Goal: Task Accomplishment & Management: Use online tool/utility

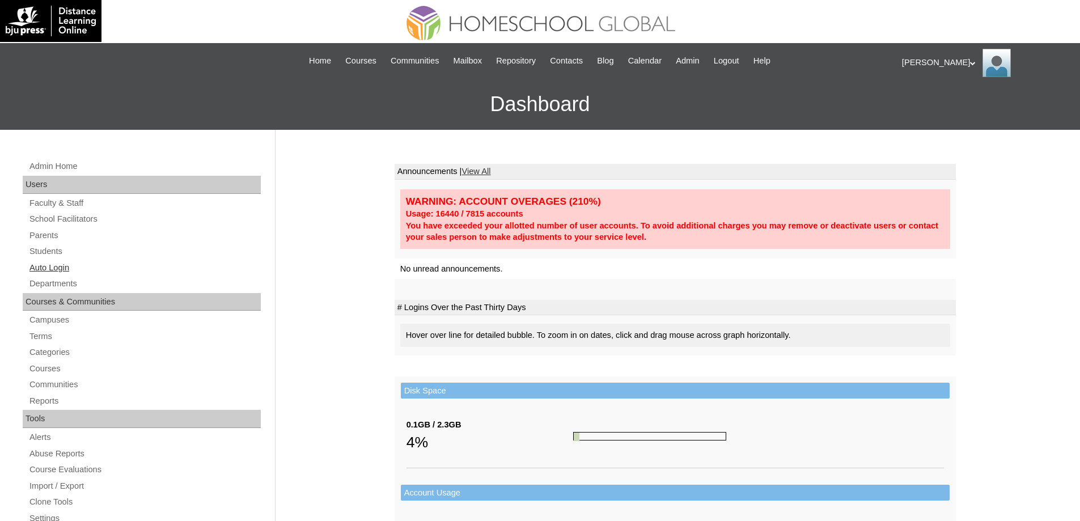
click at [59, 268] on link "Auto Login" at bounding box center [144, 268] width 232 height 14
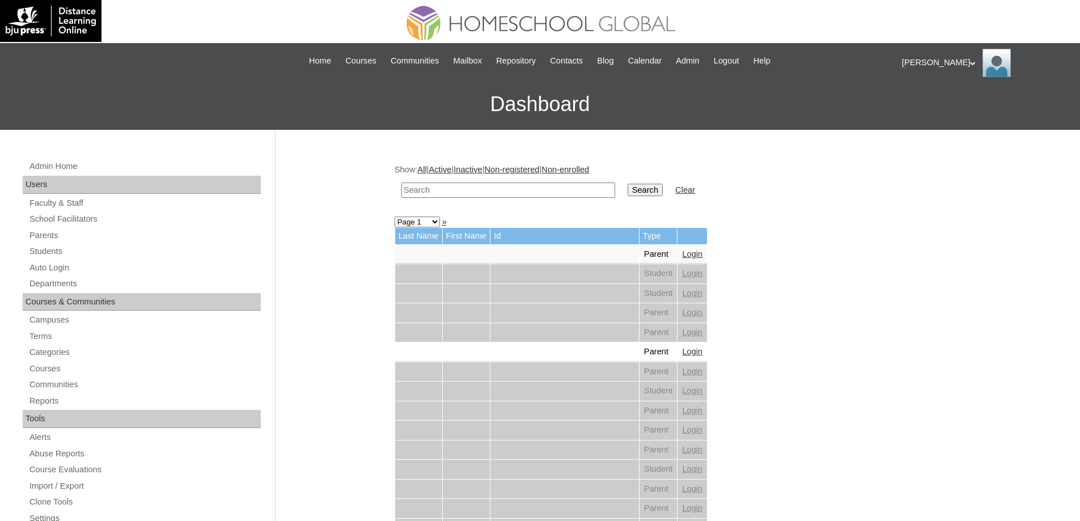
drag, startPoint x: 822, startPoint y: 300, endPoint x: 432, endPoint y: 201, distance: 401.8
drag, startPoint x: 811, startPoint y: 305, endPoint x: 446, endPoint y: 211, distance: 376.4
drag, startPoint x: 455, startPoint y: 193, endPoint x: 520, endPoint y: 198, distance: 65.3
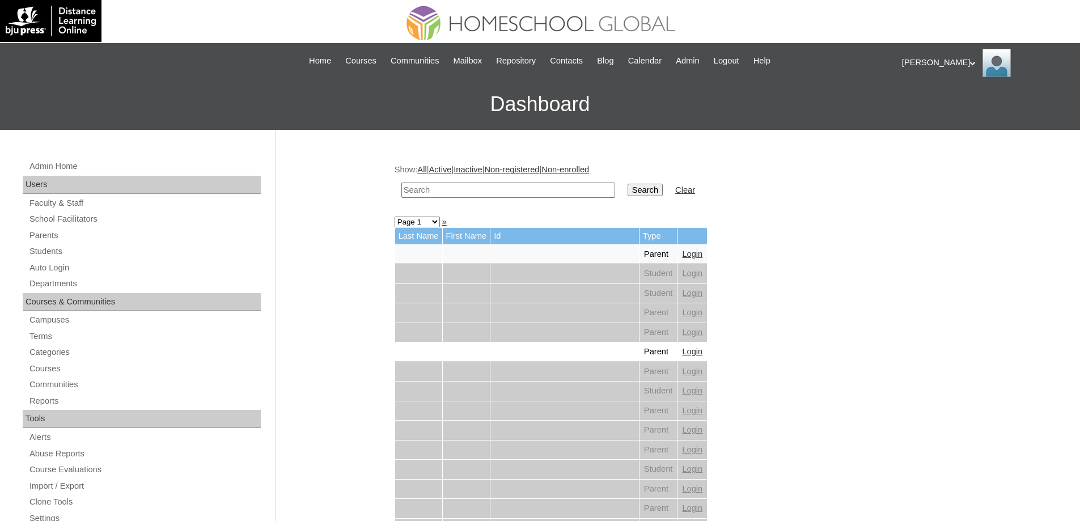
click at [456, 193] on input "text" at bounding box center [508, 190] width 214 height 15
paste input "[PERSON_NAME]"
type input "[PERSON_NAME]"
drag, startPoint x: 650, startPoint y: 200, endPoint x: 655, endPoint y: 193, distance: 8.5
click at [650, 200] on td "Search" at bounding box center [645, 190] width 46 height 27
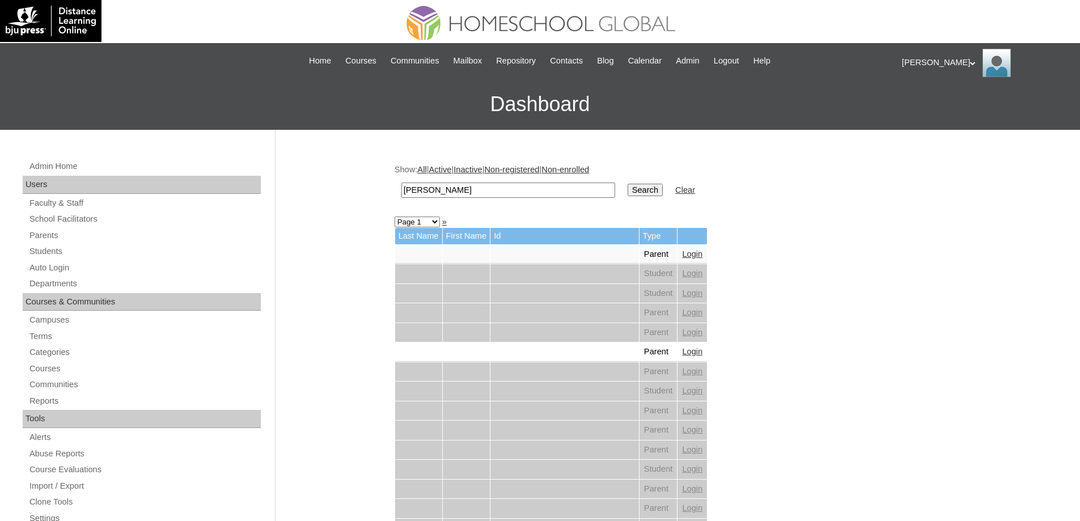
click at [655, 192] on input "Search" at bounding box center [644, 190] width 35 height 12
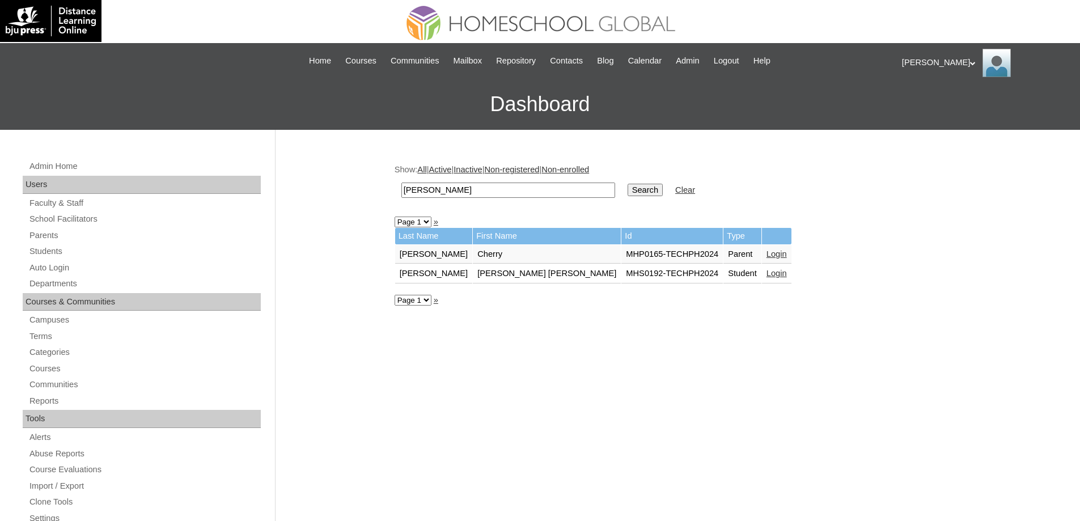
click at [766, 275] on link "Login" at bounding box center [776, 273] width 20 height 9
